Goal: Information Seeking & Learning: Check status

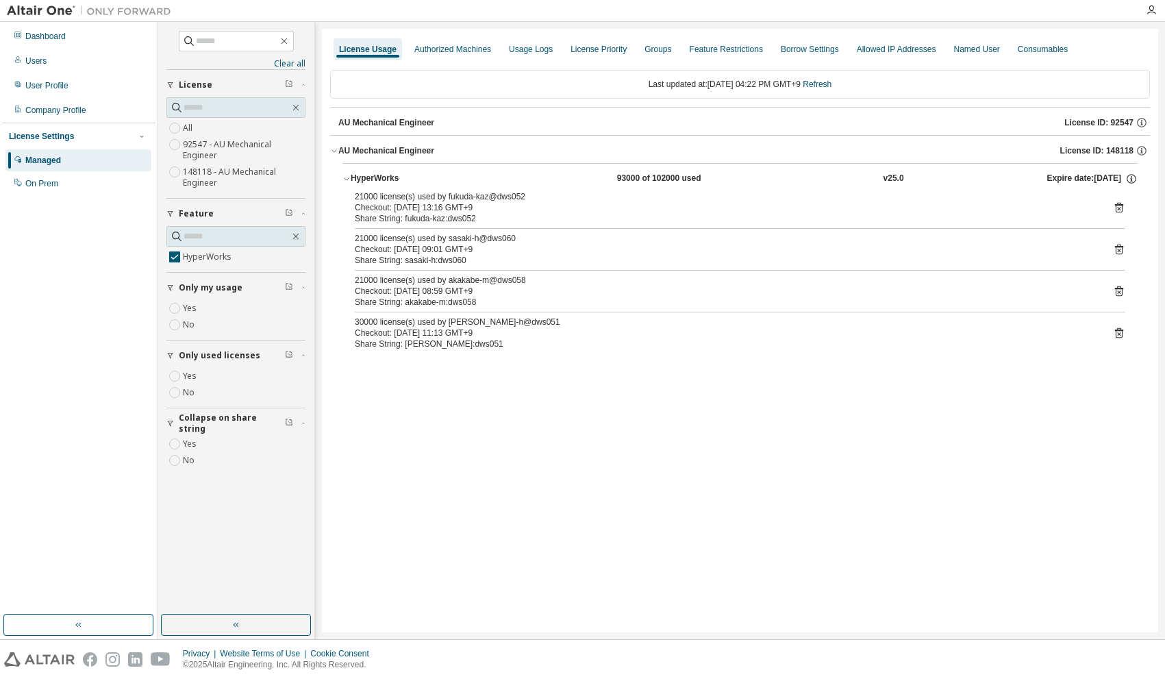
click at [519, 531] on div "License Usage Authorized Machines Usage Logs License Priority Groups Feature Re…" at bounding box center [740, 330] width 836 height 603
click at [516, 529] on div "License Usage Authorized Machines Usage Logs License Priority Groups Feature Re…" at bounding box center [740, 330] width 836 height 603
click at [61, 37] on div "Dashboard" at bounding box center [45, 36] width 40 height 11
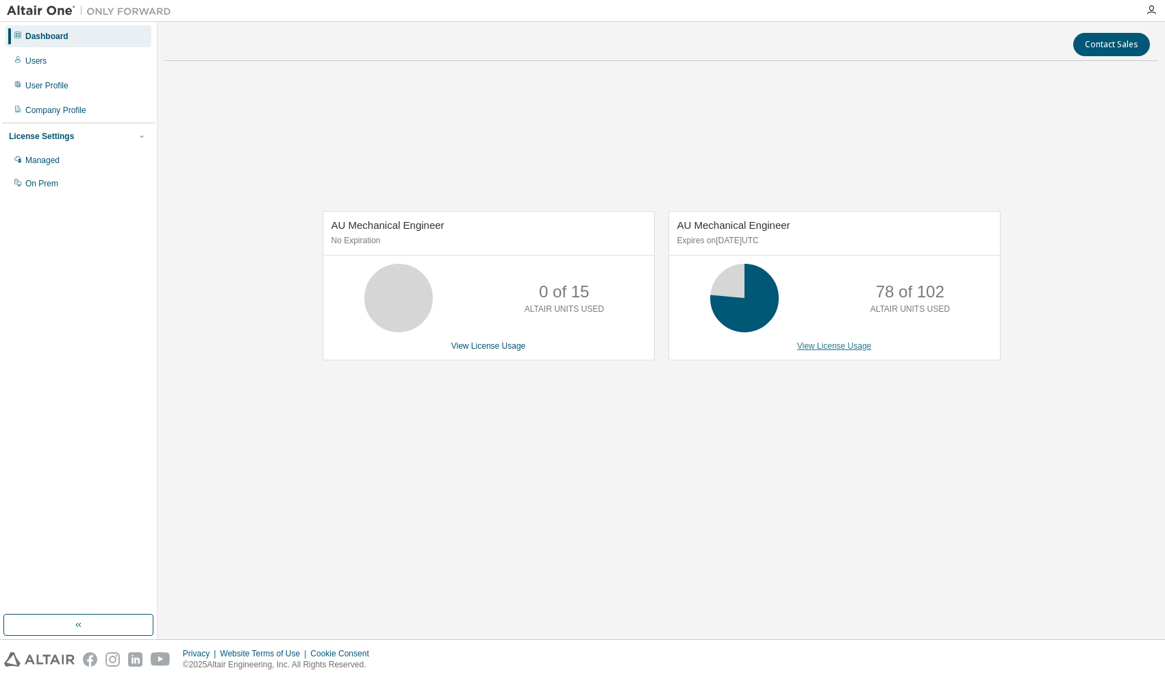
click at [820, 347] on link "View License Usage" at bounding box center [834, 346] width 75 height 10
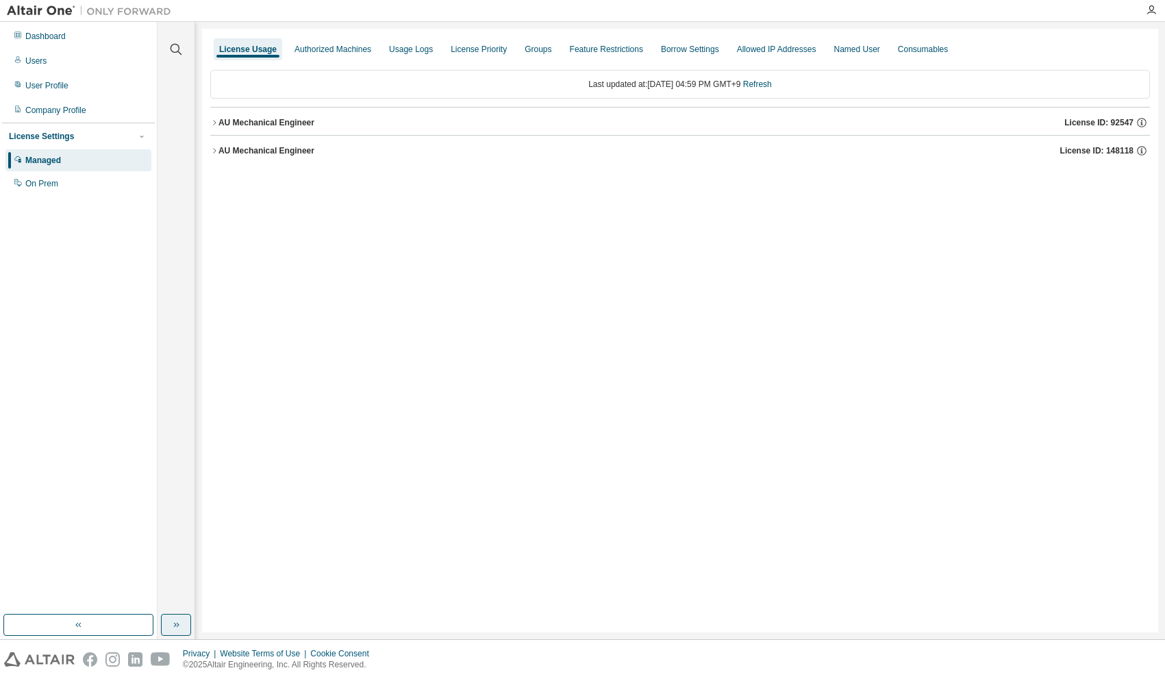
click at [168, 627] on button "button" at bounding box center [176, 625] width 30 height 22
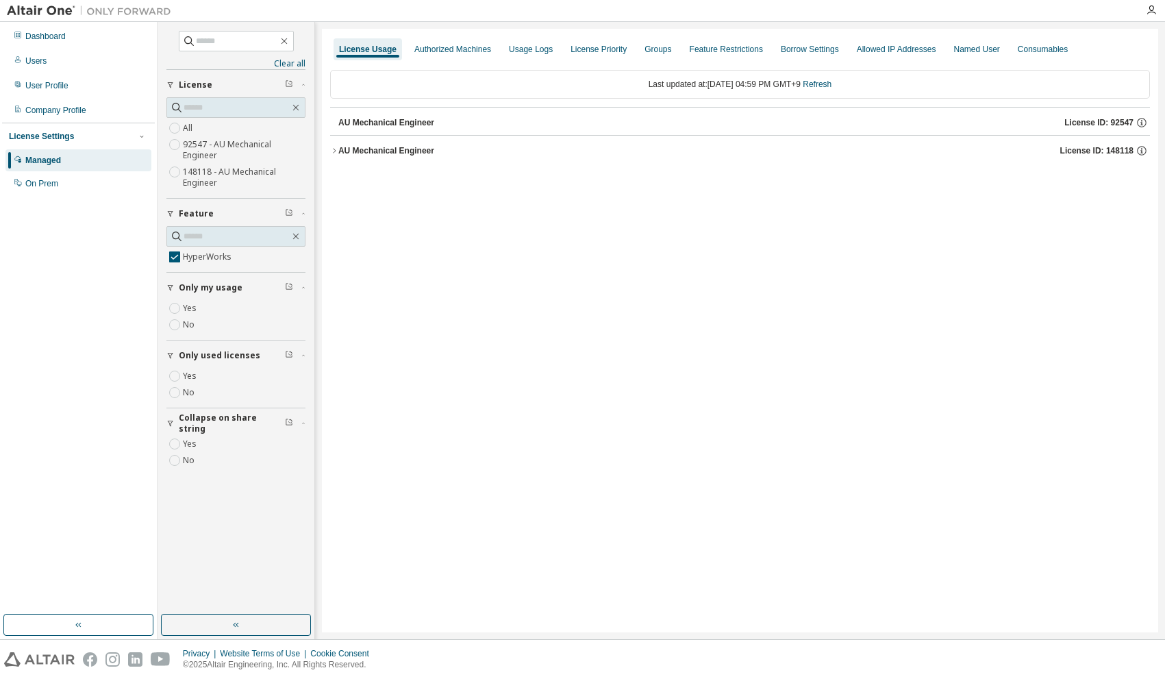
click at [336, 151] on icon "button" at bounding box center [334, 150] width 3 height 5
click at [342, 179] on div "HyperWorks 78000 of 102000 used v25.0 Expire date: 2025-11-01" at bounding box center [740, 180] width 820 height 34
click at [345, 179] on icon "button" at bounding box center [346, 179] width 8 height 8
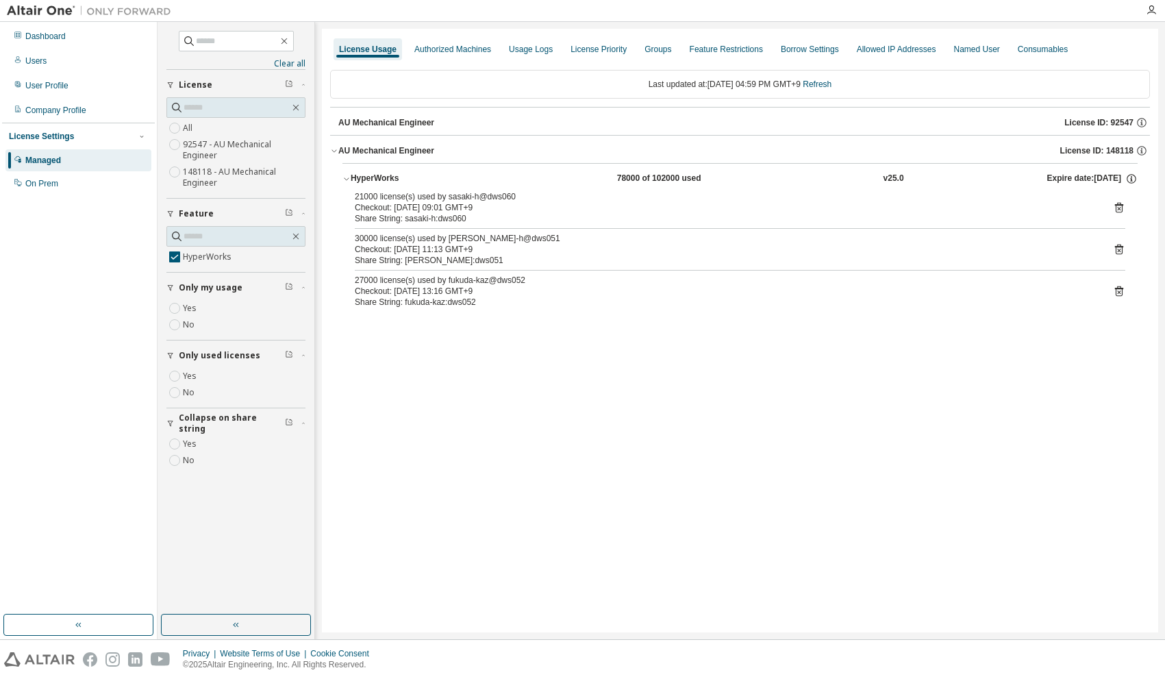
click at [454, 382] on div "License Usage Authorized Machines Usage Logs License Priority Groups Feature Re…" at bounding box center [740, 330] width 836 height 603
click at [38, 35] on div "Dashboard" at bounding box center [45, 36] width 40 height 11
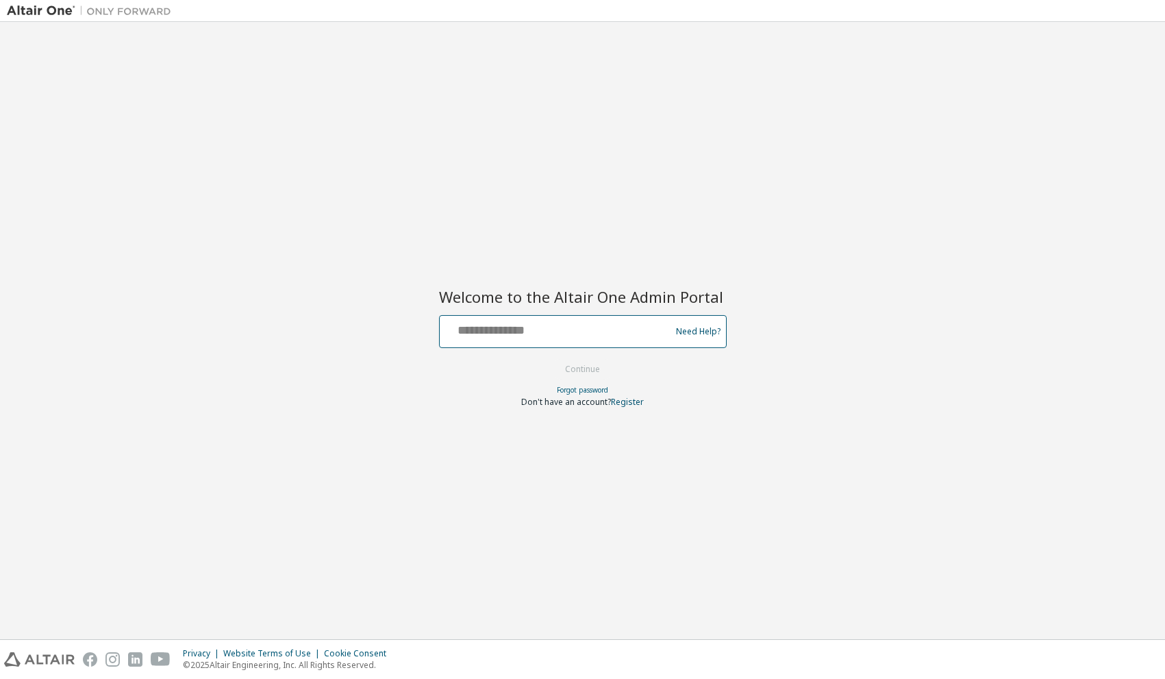
click at [558, 328] on input "text" at bounding box center [557, 329] width 224 height 20
type input "**********"
click at [576, 361] on button "Continue" at bounding box center [583, 369] width 64 height 21
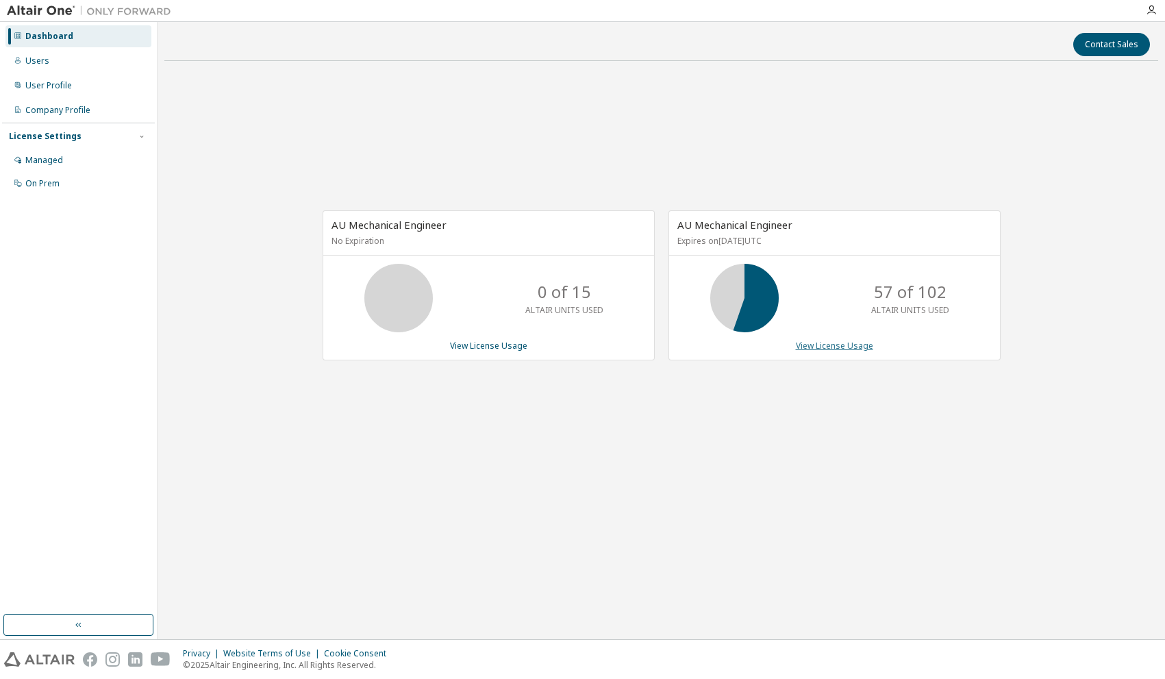
click at [812, 343] on link "View License Usage" at bounding box center [834, 346] width 77 height 12
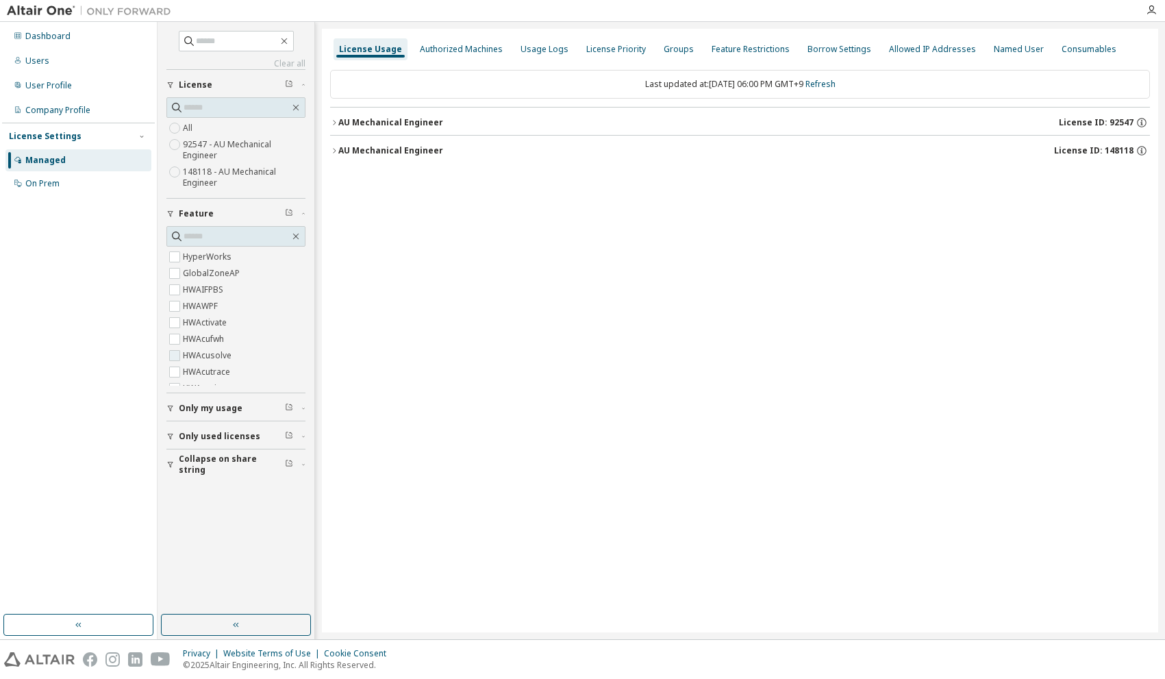
click at [175, 261] on div "HyperWorks GlobalZoneAP HWAIFPBS HWAWPF HWActivate HWAcufwh HWAcusolve HWAcutra…" at bounding box center [235, 317] width 139 height 137
click at [171, 342] on icon "button" at bounding box center [170, 344] width 5 height 6
click at [171, 317] on icon "button" at bounding box center [170, 316] width 5 height 6
click at [175, 401] on div "Clear all Collapse on share string Only used licenses Only my usage Feature Hyp…" at bounding box center [236, 318] width 153 height 588
click at [168, 347] on icon "button" at bounding box center [170, 344] width 8 height 8
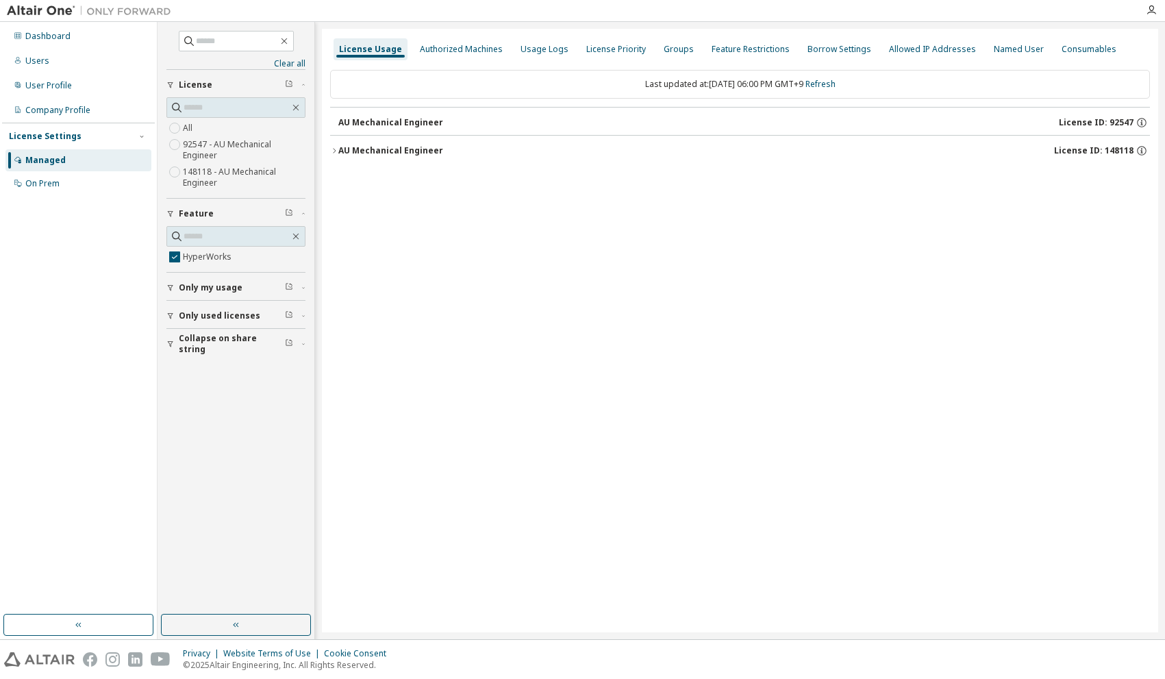
click at [169, 318] on icon "button" at bounding box center [170, 316] width 8 height 8
click at [332, 149] on icon "button" at bounding box center [334, 151] width 8 height 8
click at [345, 181] on icon "button" at bounding box center [346, 179] width 8 height 8
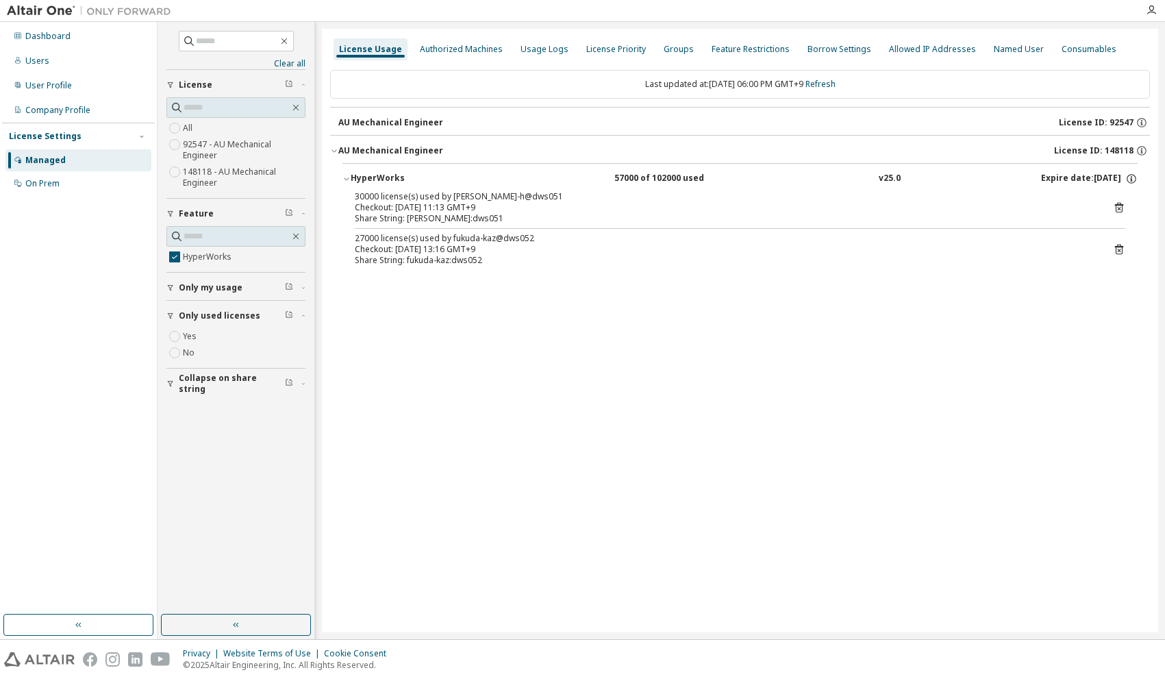
click at [453, 341] on div "License Usage Authorized Machines Usage Logs License Priority Groups Feature Re…" at bounding box center [740, 330] width 836 height 603
